Goal: Check status: Check status

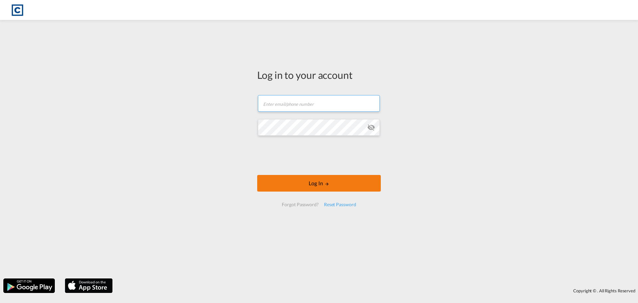
type input "[EMAIL_ADDRESS][DOMAIN_NAME]"
click at [306, 179] on button "Log In" at bounding box center [319, 183] width 124 height 17
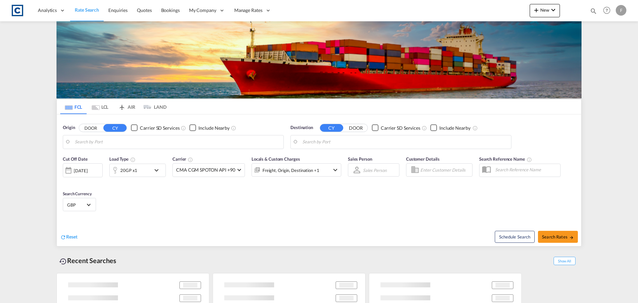
type input "GB-WR4, [GEOGRAPHIC_DATA]"
type input "Sohar, OMSOH"
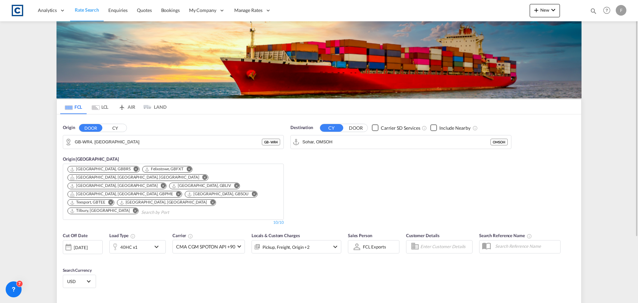
click at [622, 12] on div "F" at bounding box center [620, 10] width 11 height 11
click at [622, 12] on md-backdrop at bounding box center [319, 151] width 638 height 303
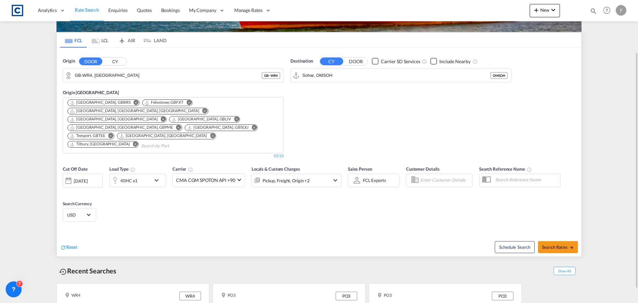
scroll to position [84, 0]
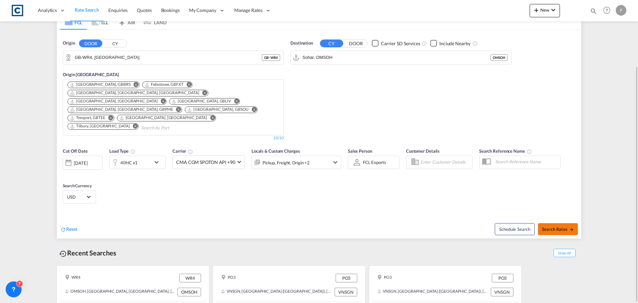
click at [547, 226] on span "Search Rates" at bounding box center [558, 228] width 32 height 5
type input "WR4 to OMSOH / [DATE]"
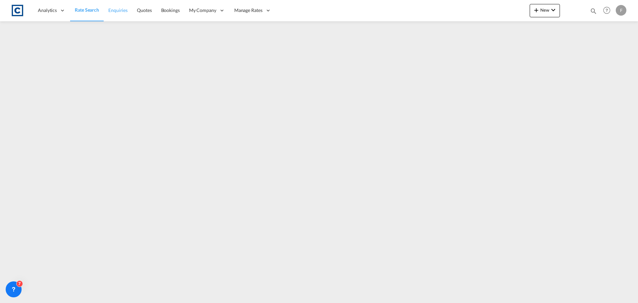
drag, startPoint x: 84, startPoint y: 10, endPoint x: 106, endPoint y: 19, distance: 23.6
click at [84, 10] on span "Rate Search" at bounding box center [87, 10] width 24 height 6
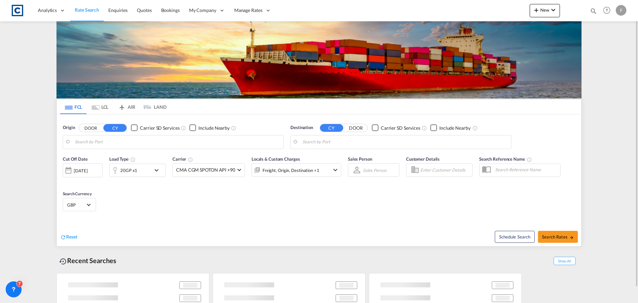
type input "GB-WR4, [GEOGRAPHIC_DATA]"
type input "Sohar, OMSOH"
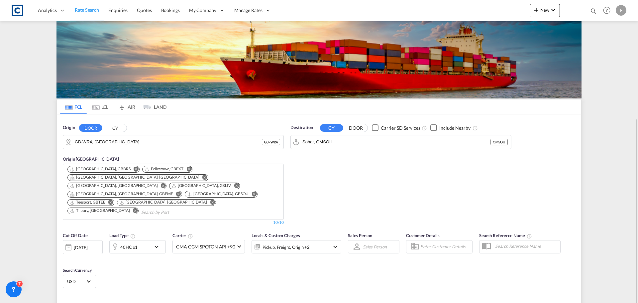
scroll to position [84, 0]
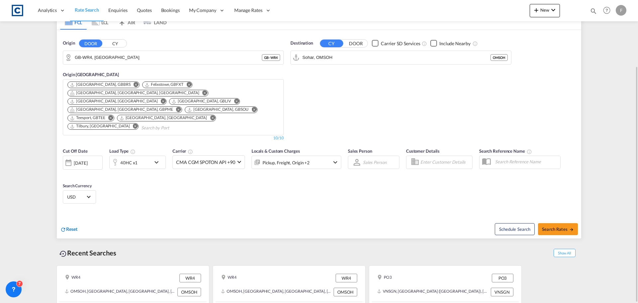
click at [69, 226] on span "Reset" at bounding box center [71, 229] width 11 height 6
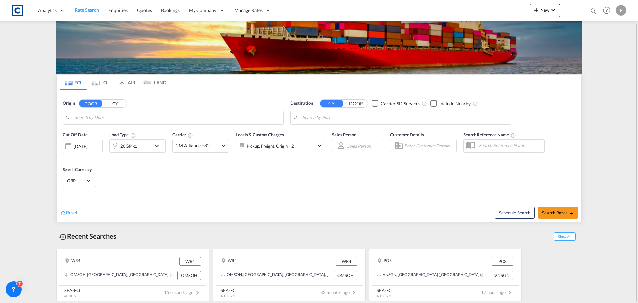
scroll to position [24, 0]
paste input "CAD000009686"
type input "CAD000009686"
click at [550, 215] on span "Search Rates" at bounding box center [558, 212] width 32 height 5
drag, startPoint x: 514, startPoint y: 147, endPoint x: 409, endPoint y: 147, distance: 104.6
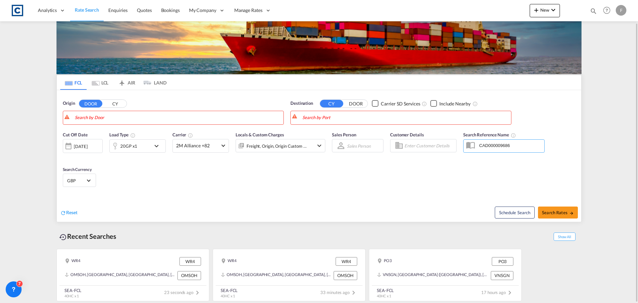
click at [409, 147] on div "Cut Off Date [DATE] [DATE] Load Type 20GP x1 Carrier 2M Alliance +82 Online Rat…" at bounding box center [319, 160] width 524 height 65
click at [363, 176] on div "Cut Off Date [DATE] [DATE] Load Type 20GP x1 Carrier 2M Alliance +82 Online Rat…" at bounding box center [319, 160] width 524 height 65
click at [184, 169] on div "Cut Off Date [DATE] [DATE] Load Type 20GP x1 Carrier 2M Alliance +82 Online Rat…" at bounding box center [319, 160] width 524 height 65
click at [144, 9] on span "Quotes" at bounding box center [144, 10] width 15 height 6
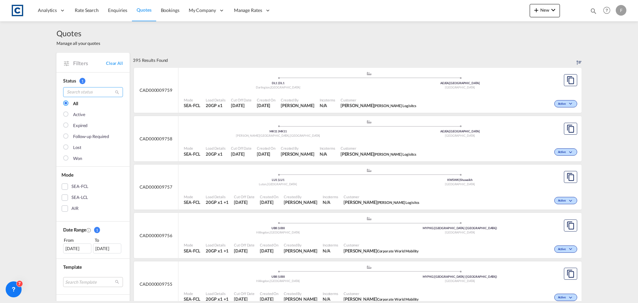
paste input "CAD000009686"
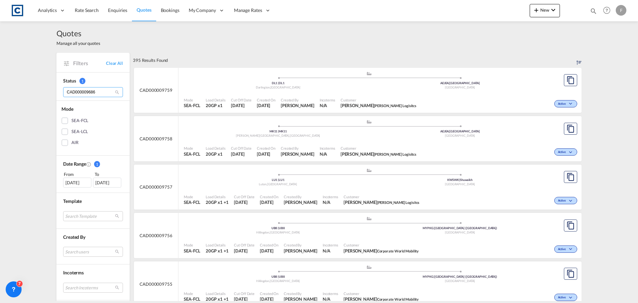
type input "CAD000009686"
click at [115, 93] on md-icon "icon-magnify" at bounding box center [117, 92] width 5 height 5
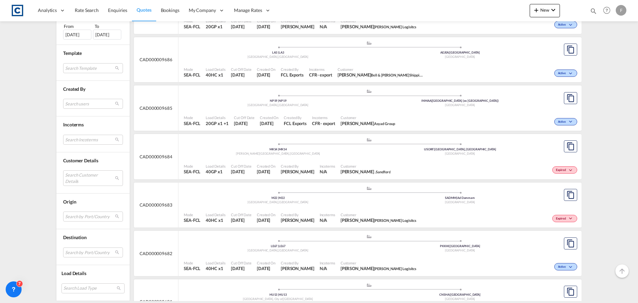
scroll to position [3529, 0]
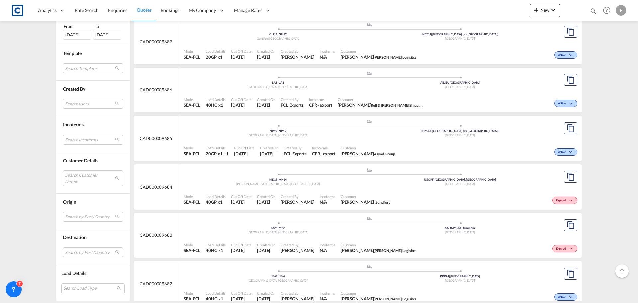
click at [159, 90] on span "CAD000009686" at bounding box center [155, 90] width 33 height 6
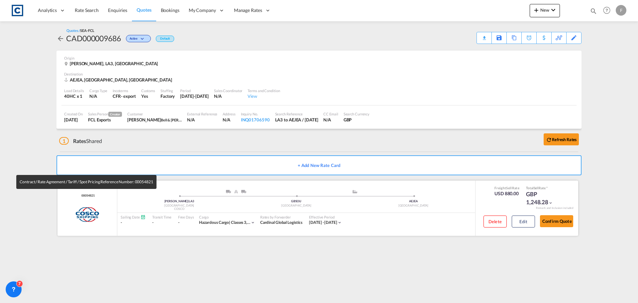
click at [90, 195] on span "00054821" at bounding box center [87, 195] width 15 height 4
copy span "00054821"
